Goal: Task Accomplishment & Management: Use online tool/utility

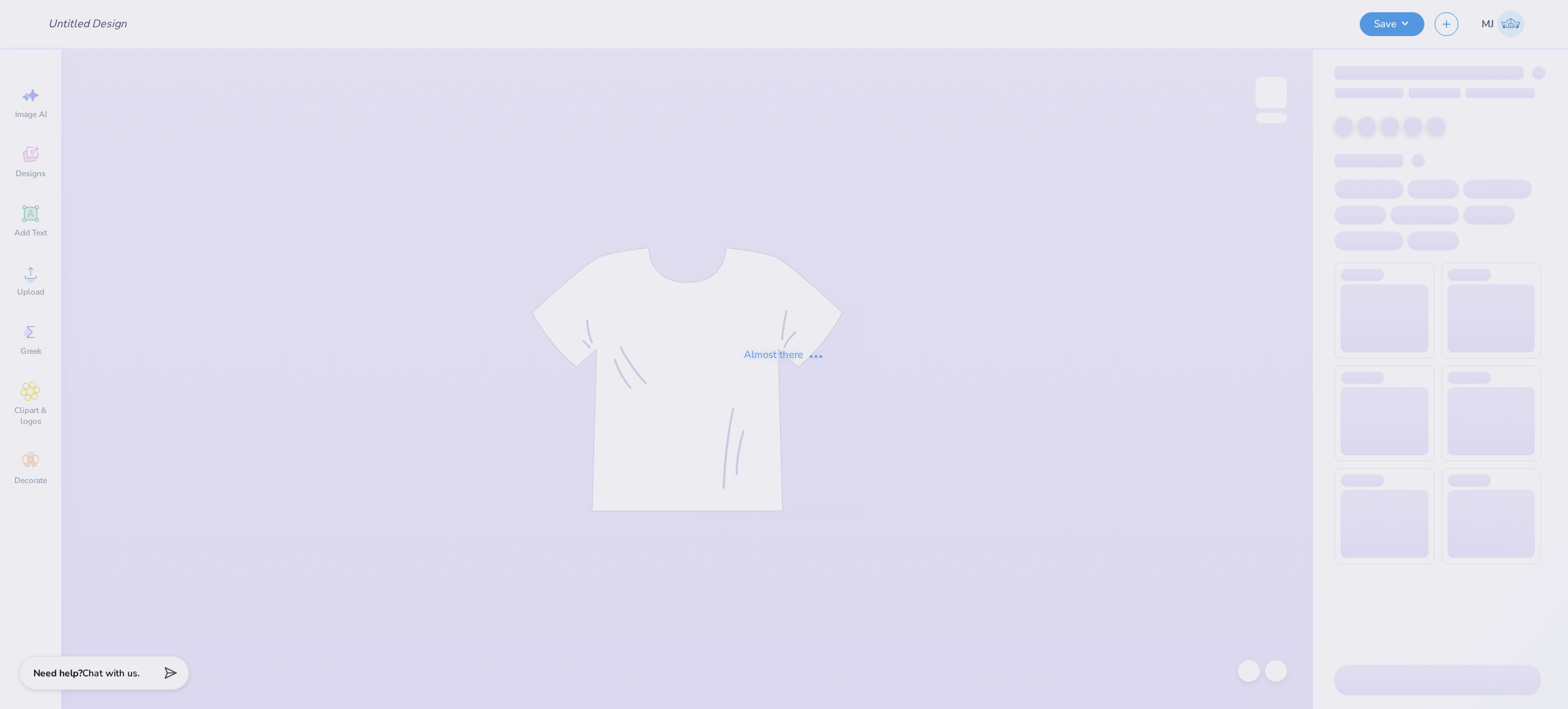
type input "DTD Hoodie Order 2"
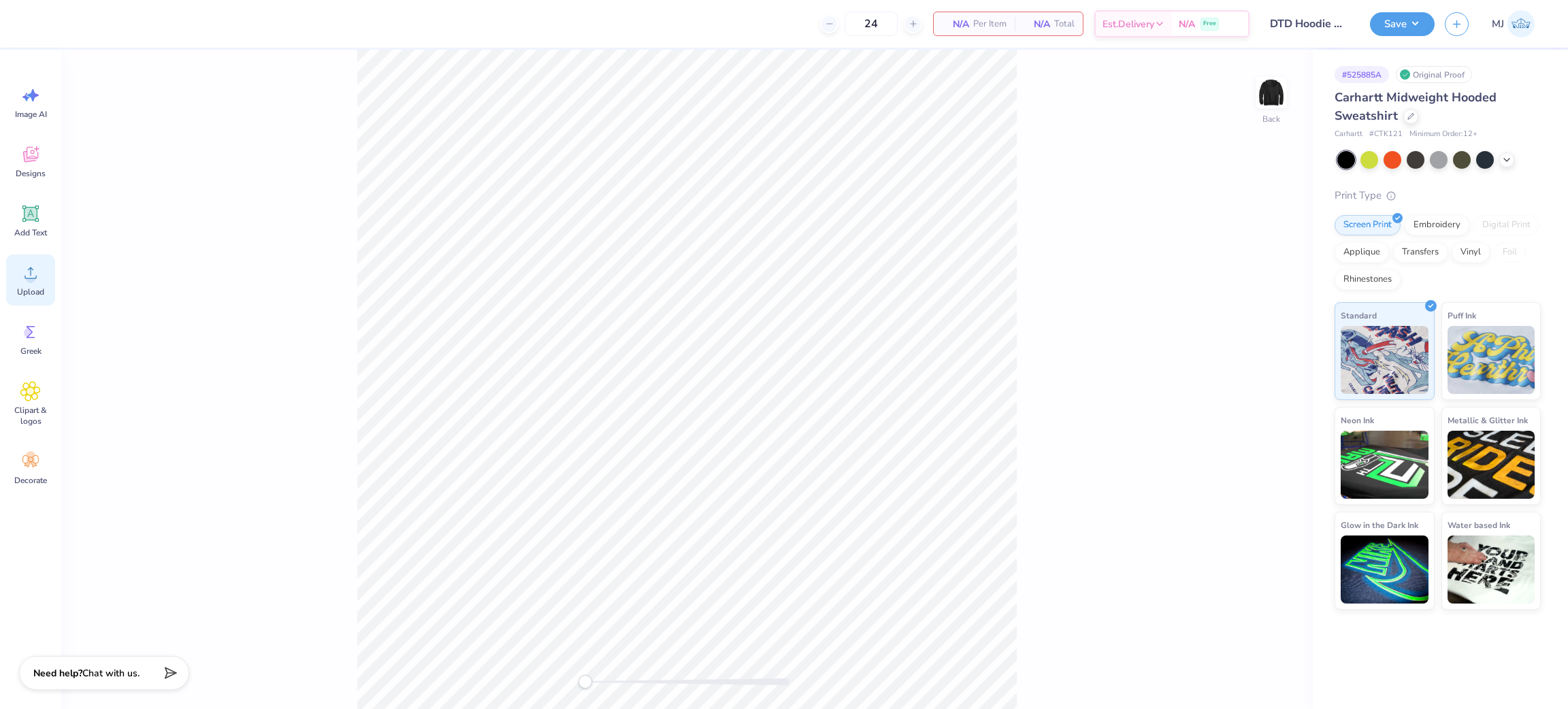
click at [35, 282] on icon at bounding box center [30, 272] width 20 height 20
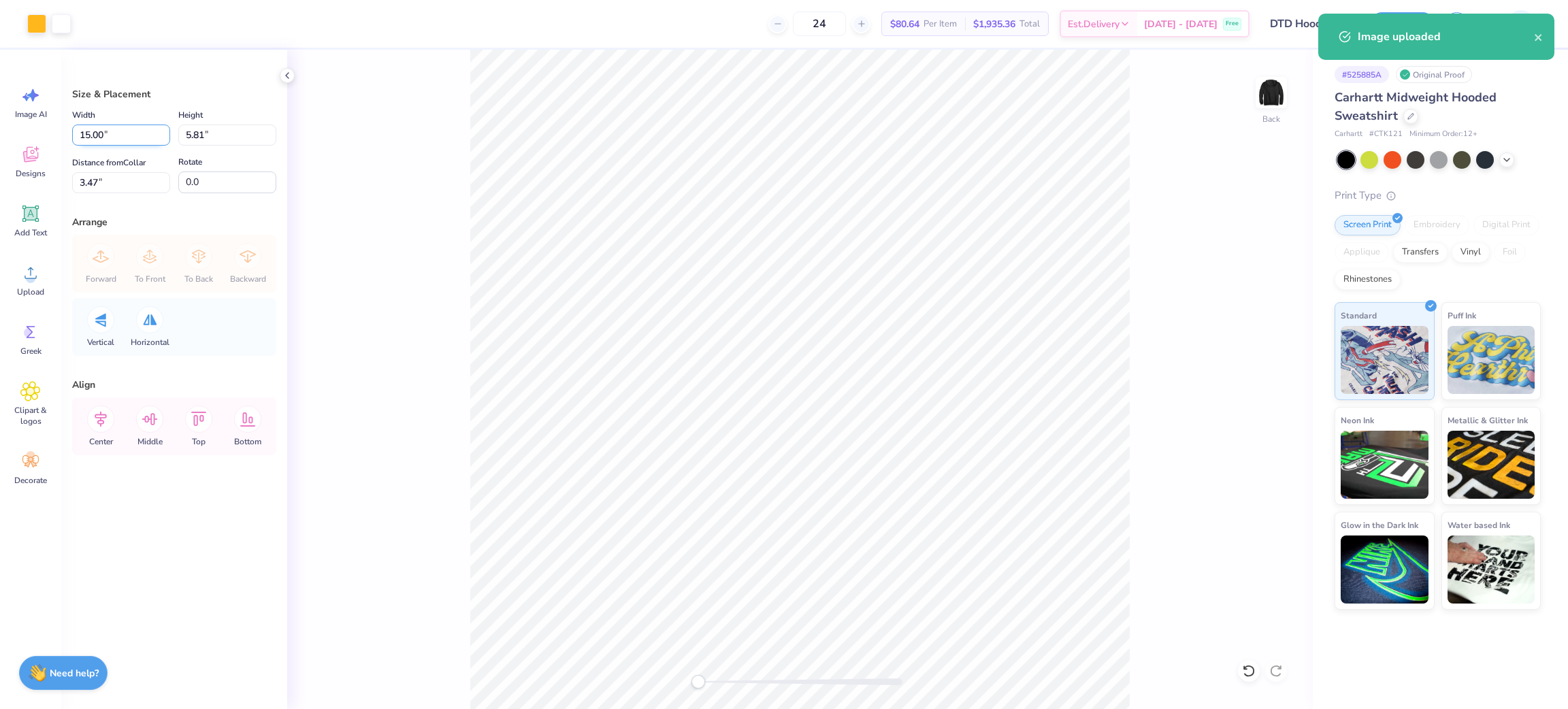
click at [102, 142] on input "15.00" at bounding box center [121, 135] width 98 height 21
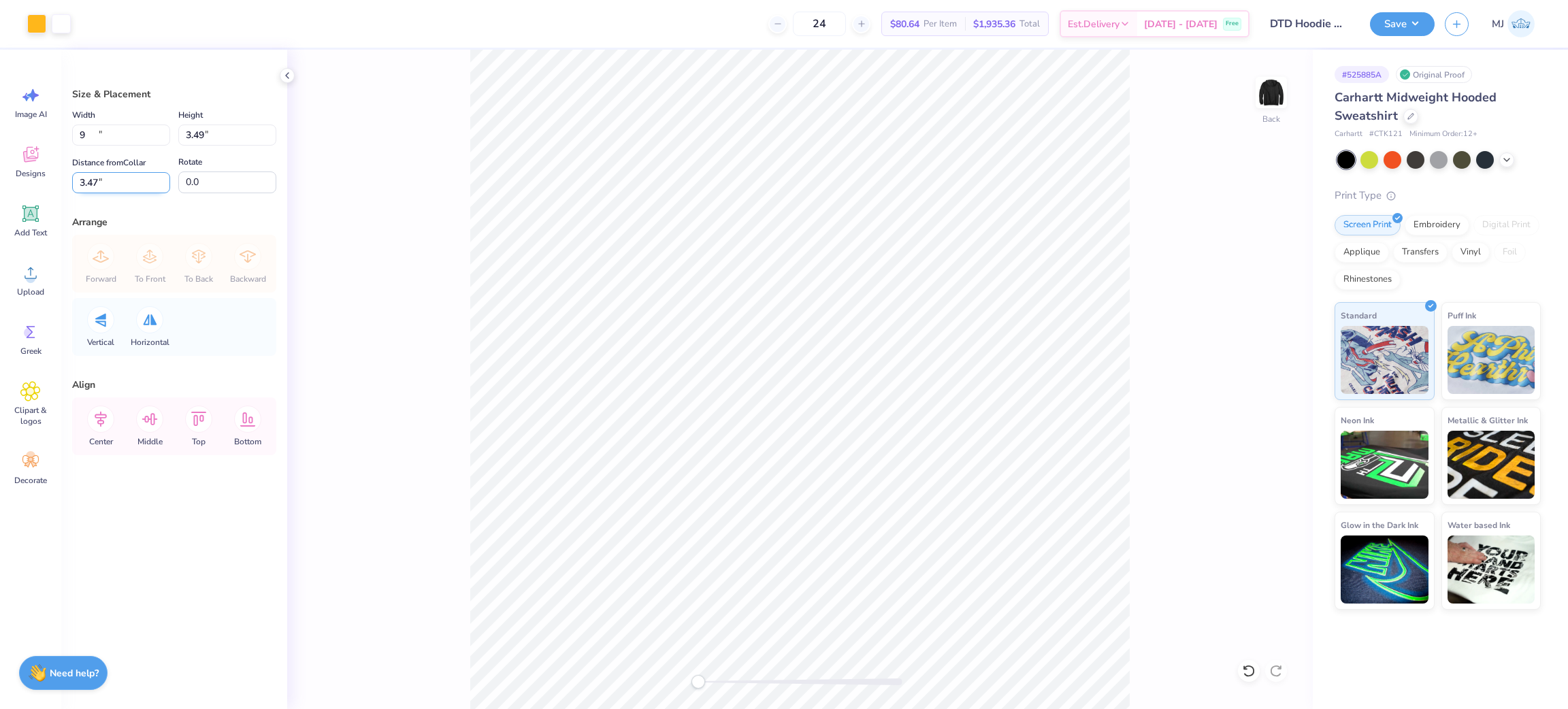
type input "9.00"
type input "3.49"
drag, startPoint x: 99, startPoint y: 182, endPoint x: 33, endPoint y: 182, distance: 66.0
click at [33, 182] on div "Art colors 24 $80.64 Per Item $1,935.36 Total Est. Delivery Oct 10 - 13 Free De…" at bounding box center [784, 354] width 1568 height 709
type input "3"
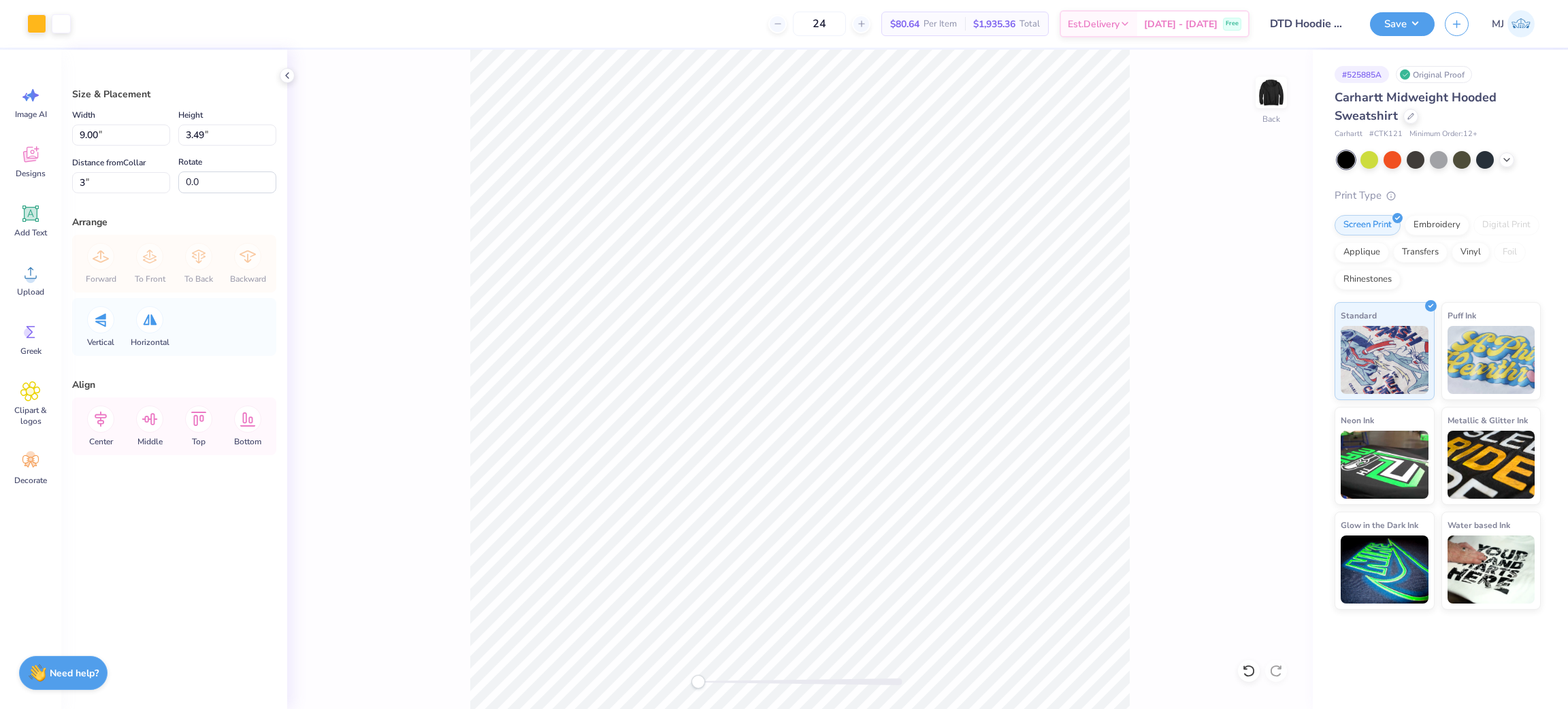
click at [423, 146] on div "Back" at bounding box center [799, 379] width 1026 height 659
click at [1420, 26] on button "Save" at bounding box center [1402, 22] width 65 height 24
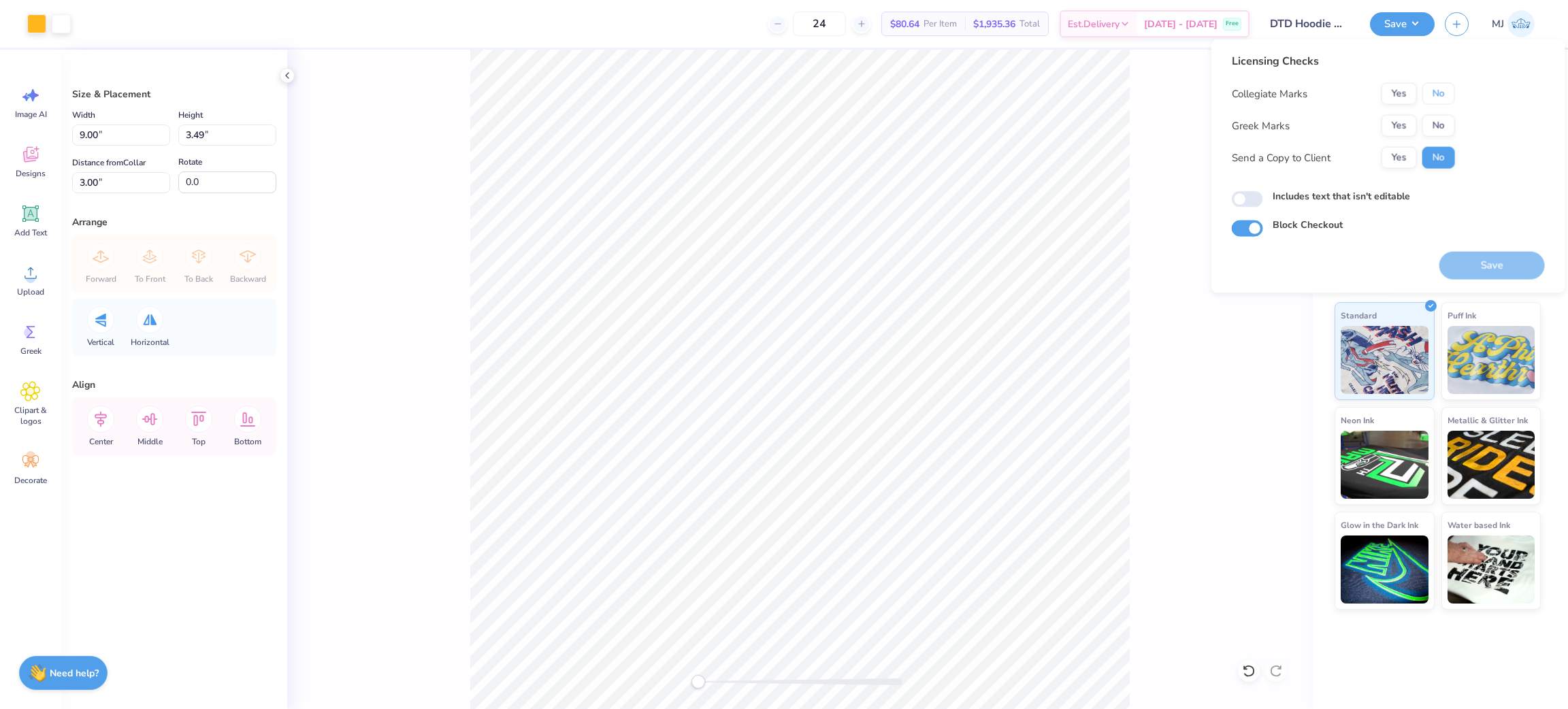
click at [1442, 96] on button "No" at bounding box center [1438, 93] width 33 height 22
click at [1396, 125] on button "Yes" at bounding box center [1399, 125] width 36 height 22
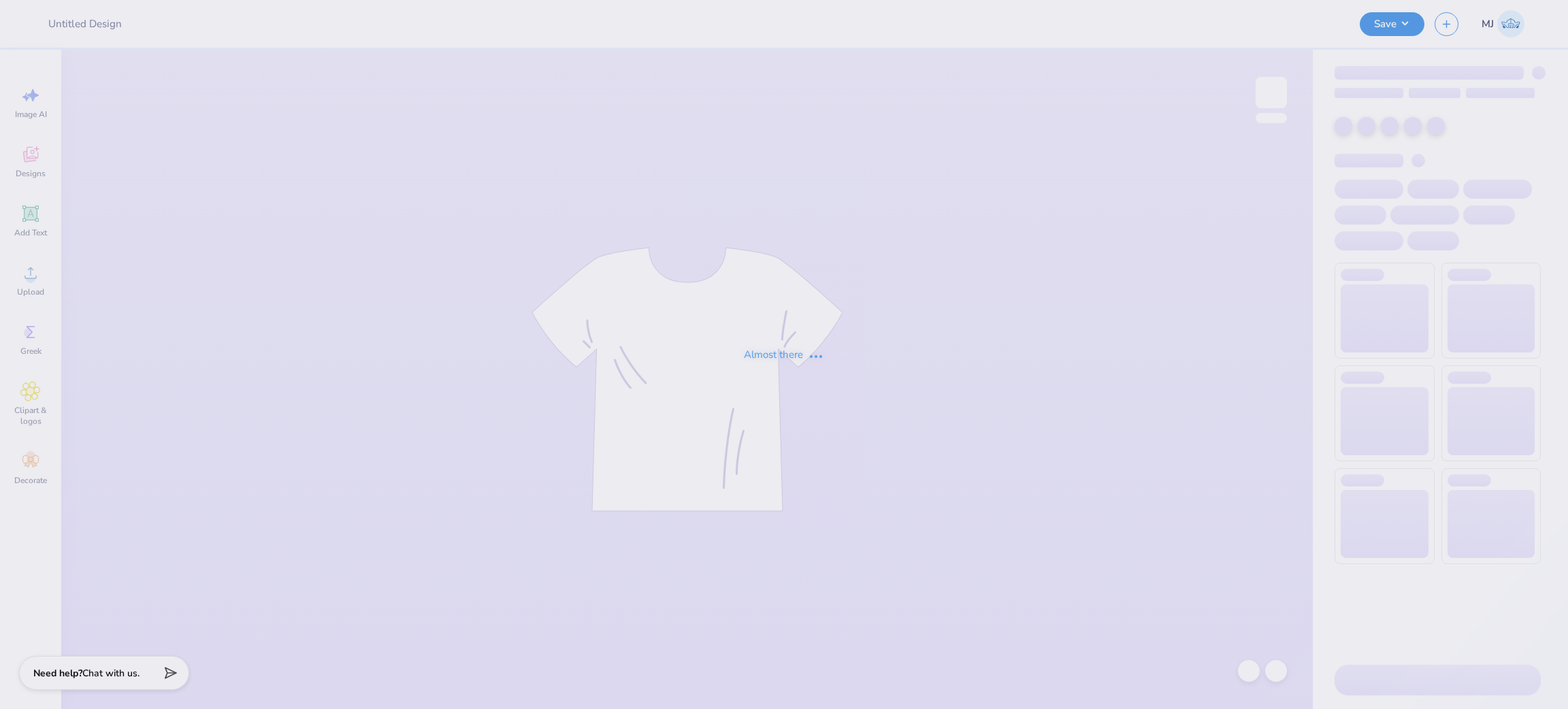
type input "DTD Hoodie Order 3"
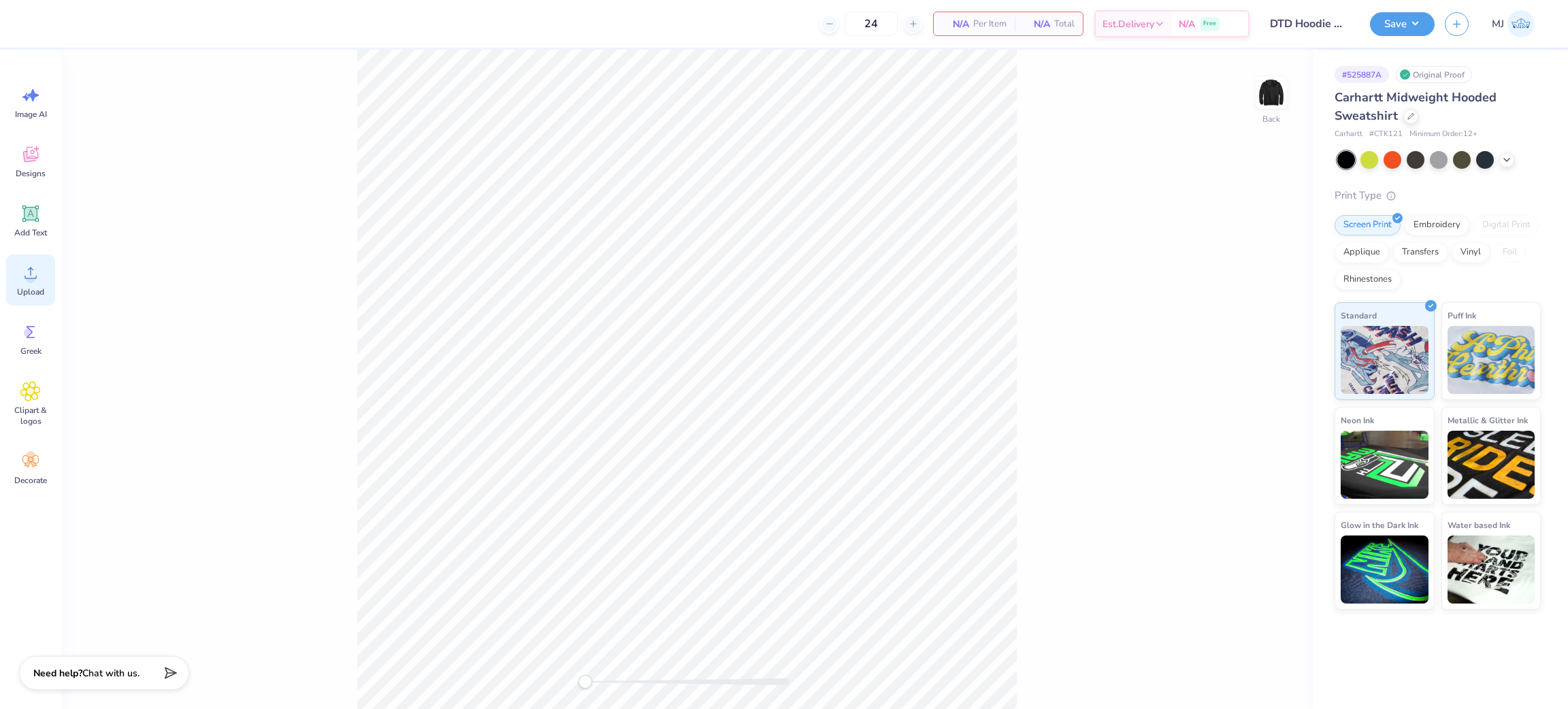
click at [33, 293] on span "Upload" at bounding box center [30, 292] width 27 height 11
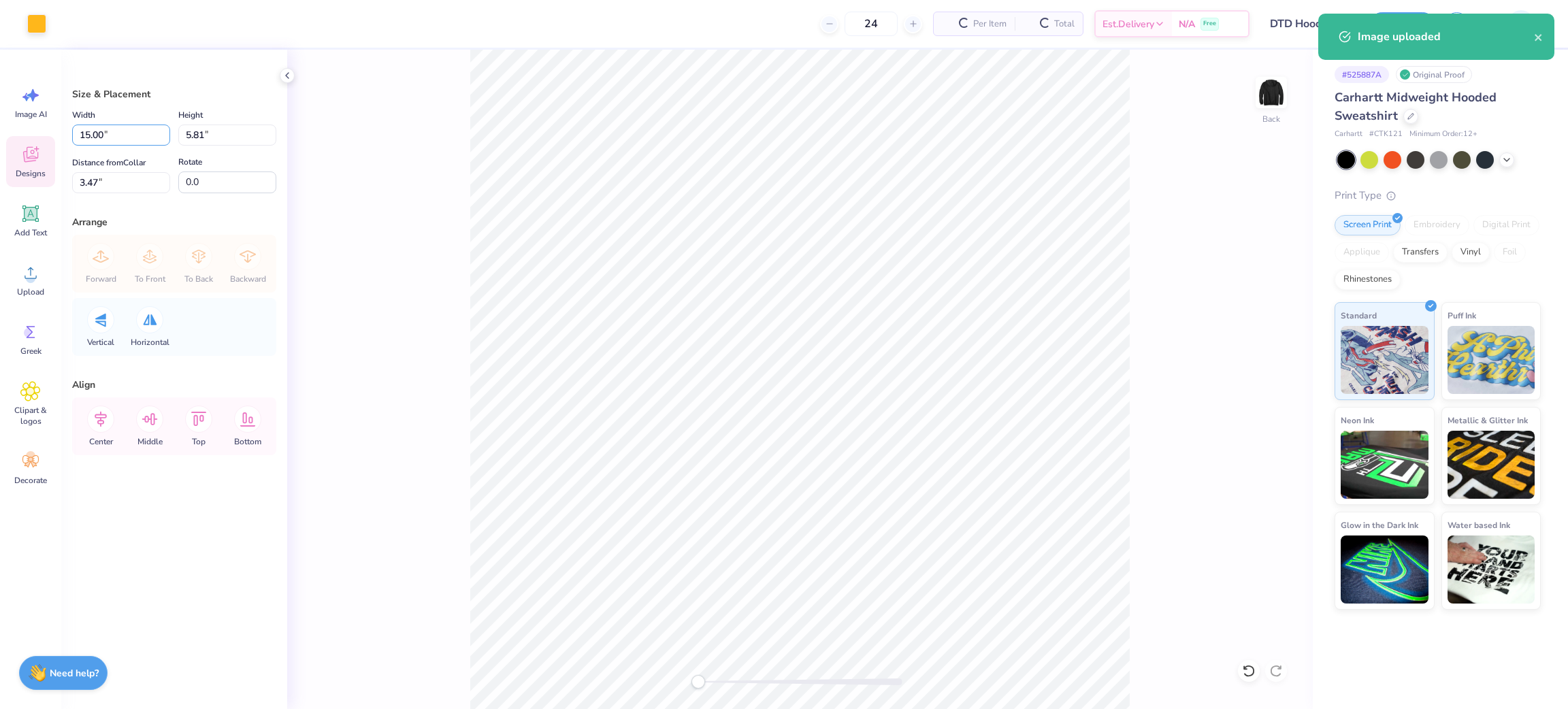
drag, startPoint x: 137, startPoint y: 134, endPoint x: 52, endPoint y: 137, distance: 85.1
click at [52, 137] on div "Art colors 24 Per Item Total Est. Delivery N/A Free Design Title DTD Hoodie Ord…" at bounding box center [784, 354] width 1568 height 709
type input "9.00"
type input "3.49"
drag, startPoint x: 63, startPoint y: 191, endPoint x: 0, endPoint y: 195, distance: 63.1
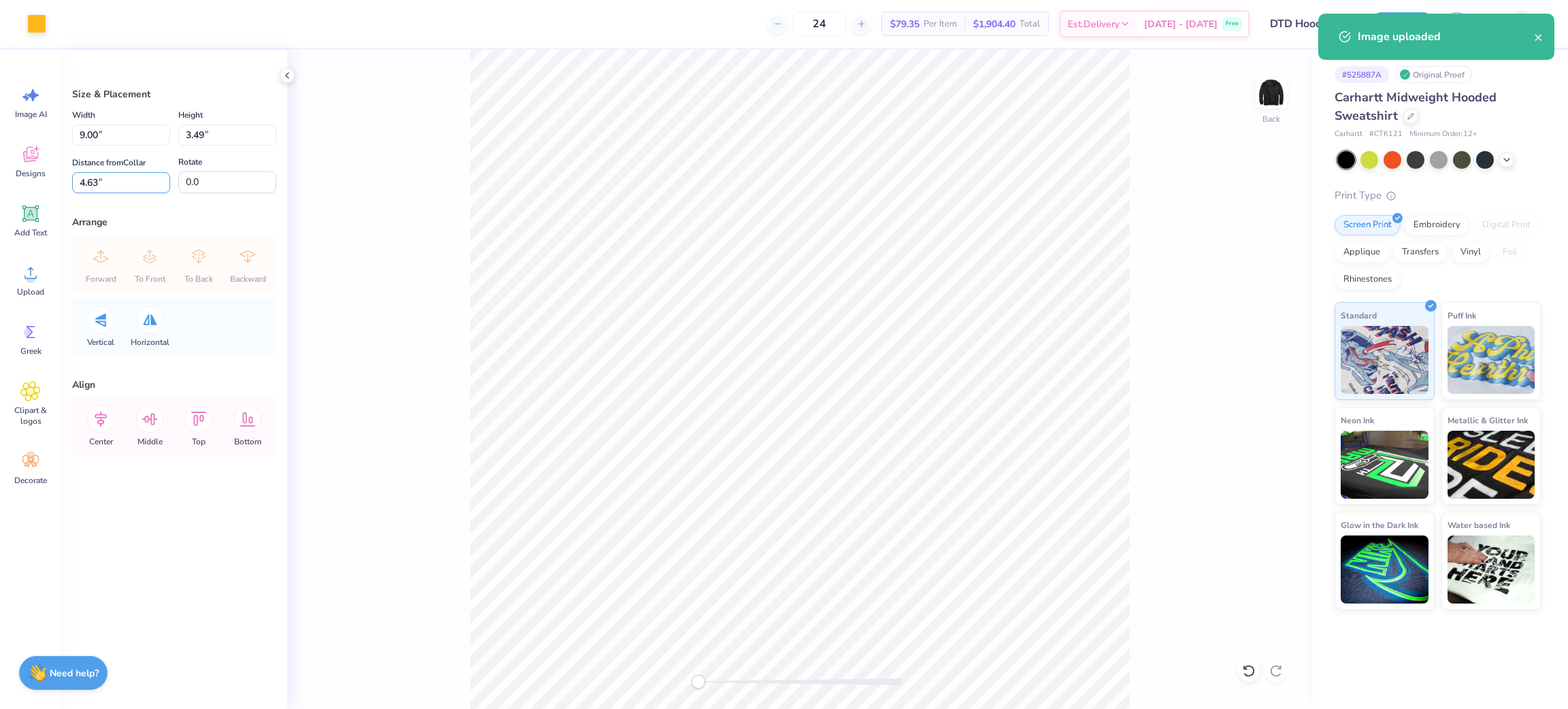
click at [0, 195] on div "Art colors 24 $79.35 Per Item $1,904.40 Total Est. Delivery Oct 10 - 13 Free De…" at bounding box center [784, 354] width 1568 height 709
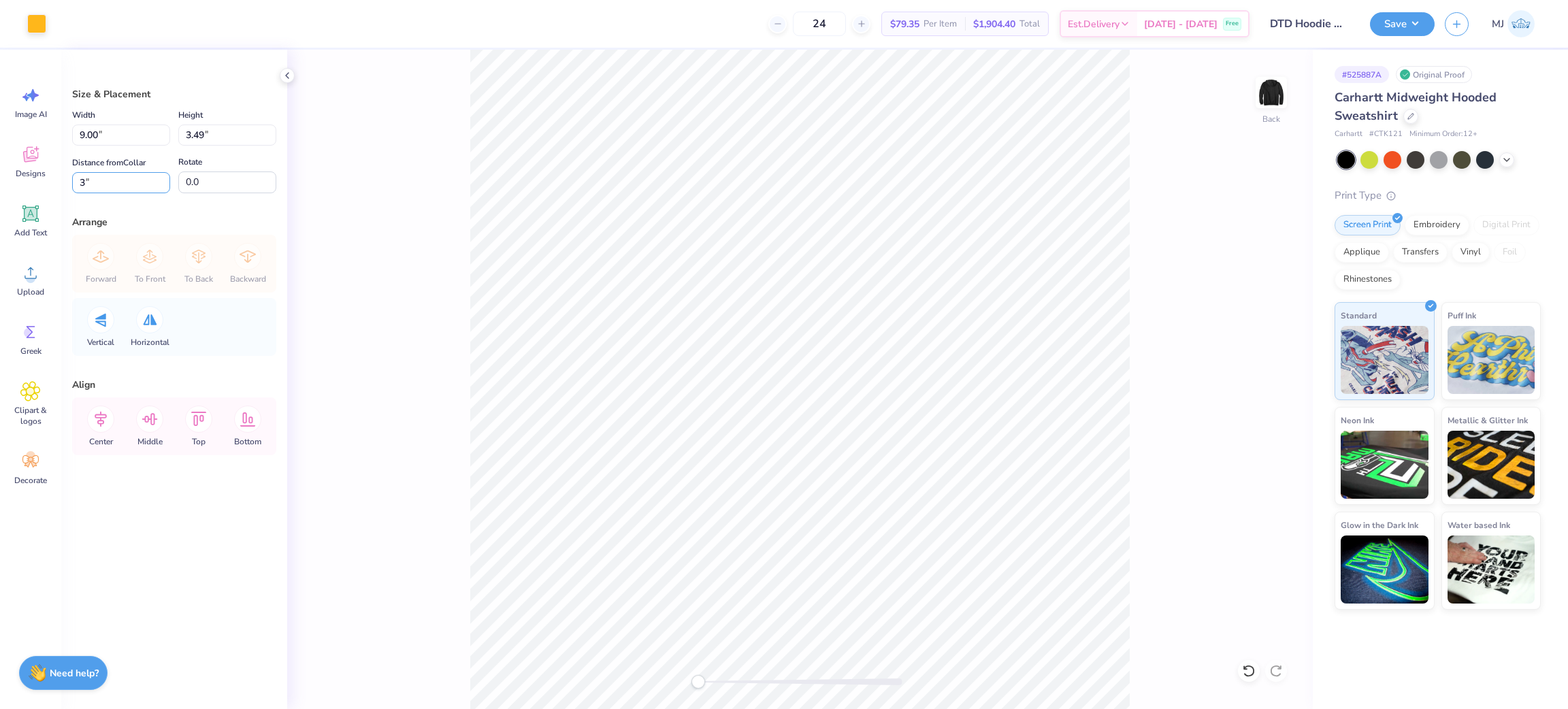
type input "3"
click at [450, 173] on div "Back" at bounding box center [799, 379] width 1026 height 659
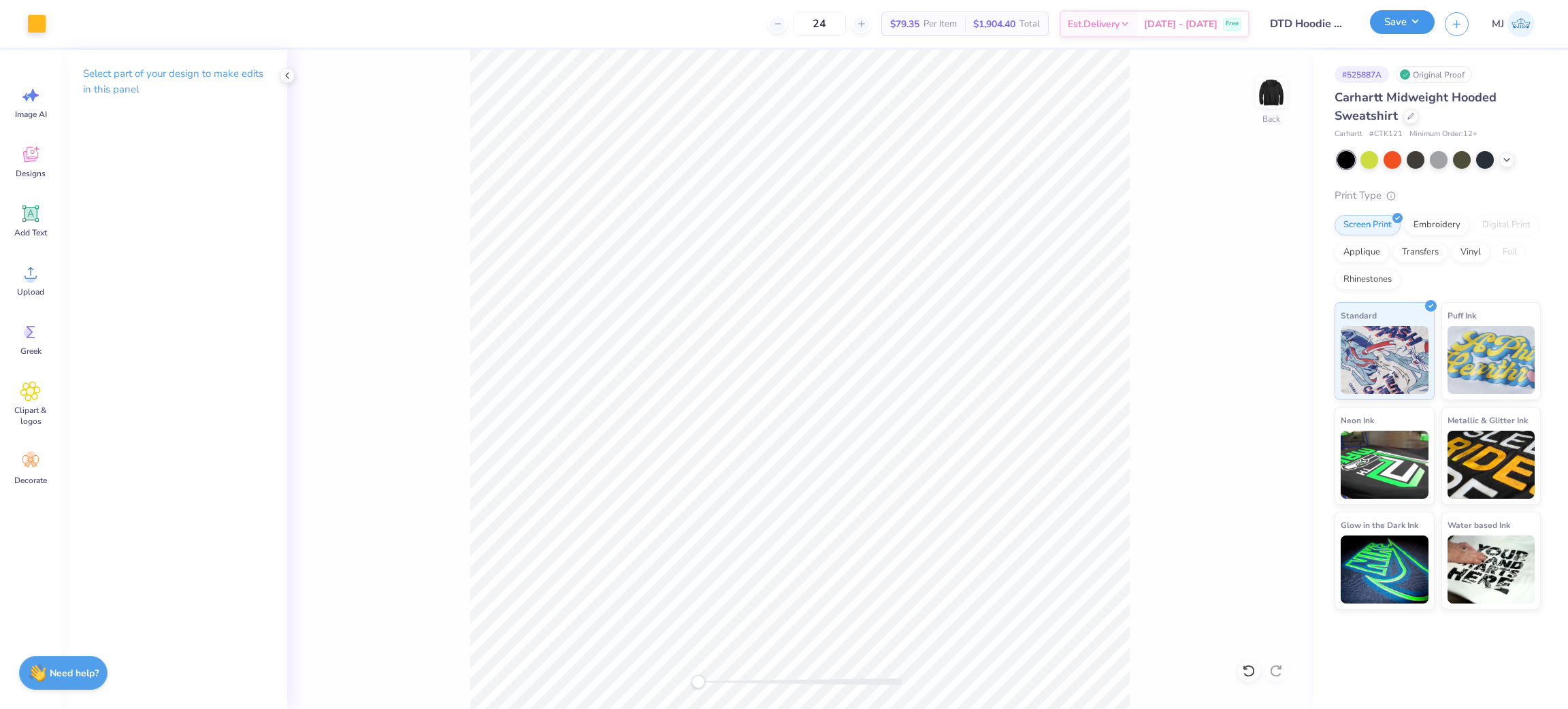
click at [1410, 19] on button "Save" at bounding box center [1402, 22] width 65 height 24
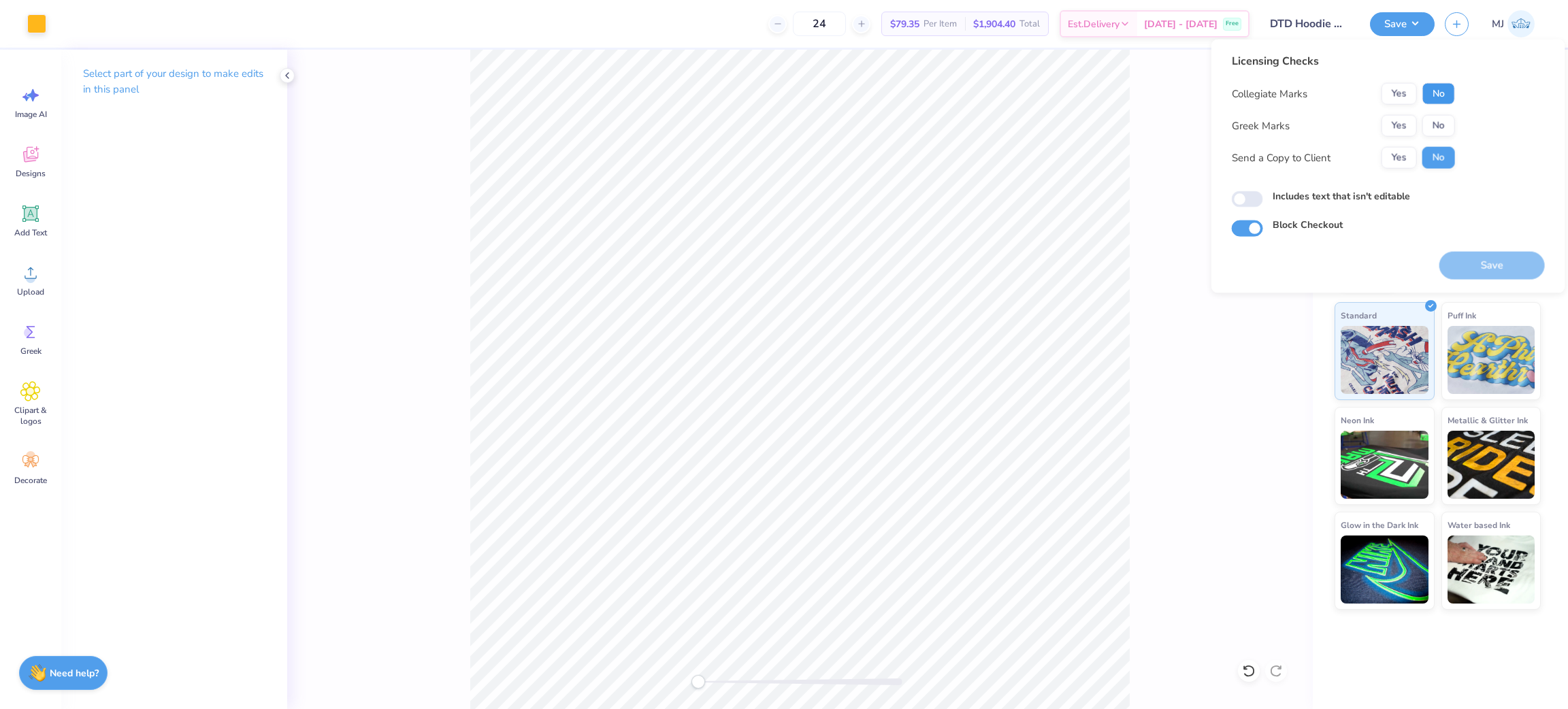
click at [1424, 94] on button "No" at bounding box center [1438, 93] width 33 height 22
click at [1406, 125] on button "Yes" at bounding box center [1399, 125] width 36 height 22
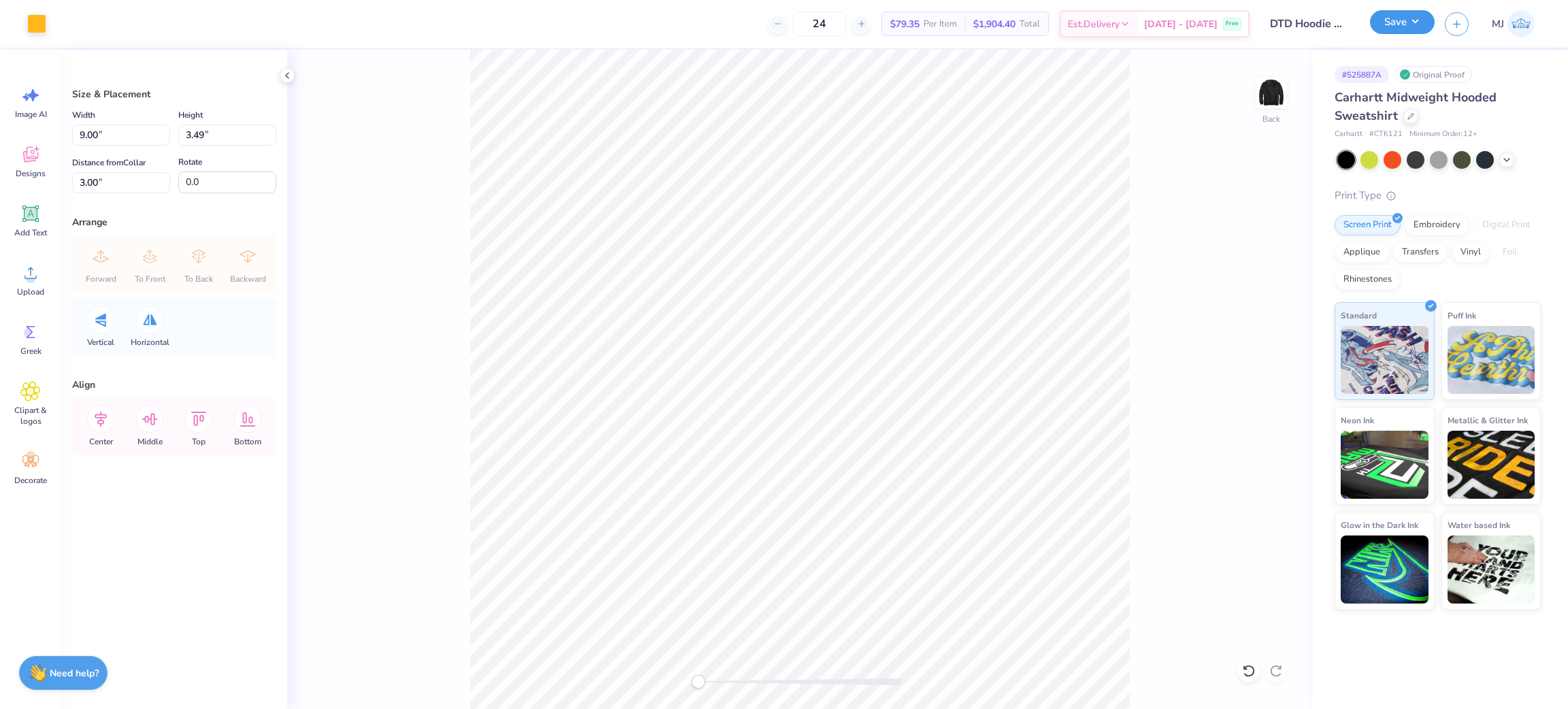
click at [1419, 26] on button "Save" at bounding box center [1402, 22] width 65 height 24
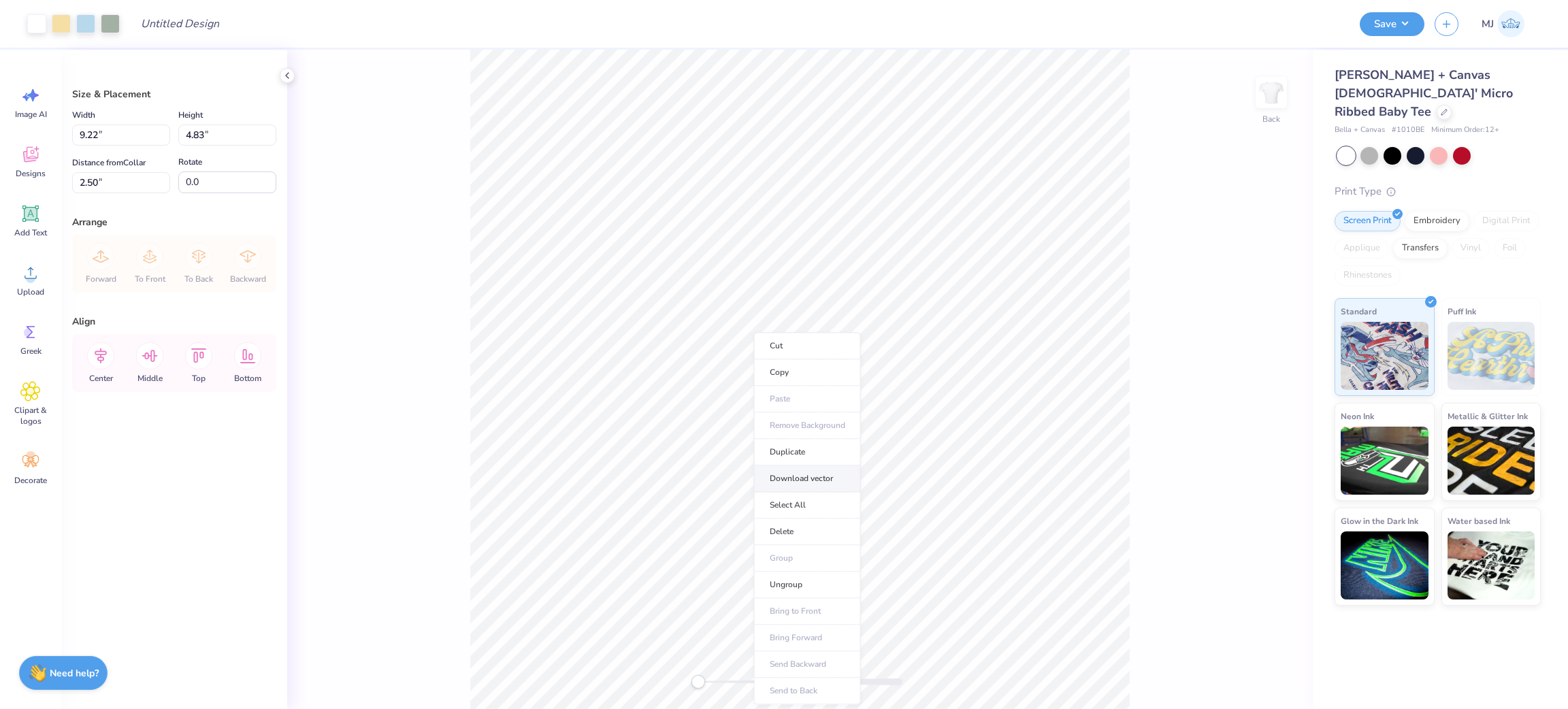
click at [809, 476] on li "Download vector" at bounding box center [807, 479] width 107 height 26
